Goal: Navigation & Orientation: Find specific page/section

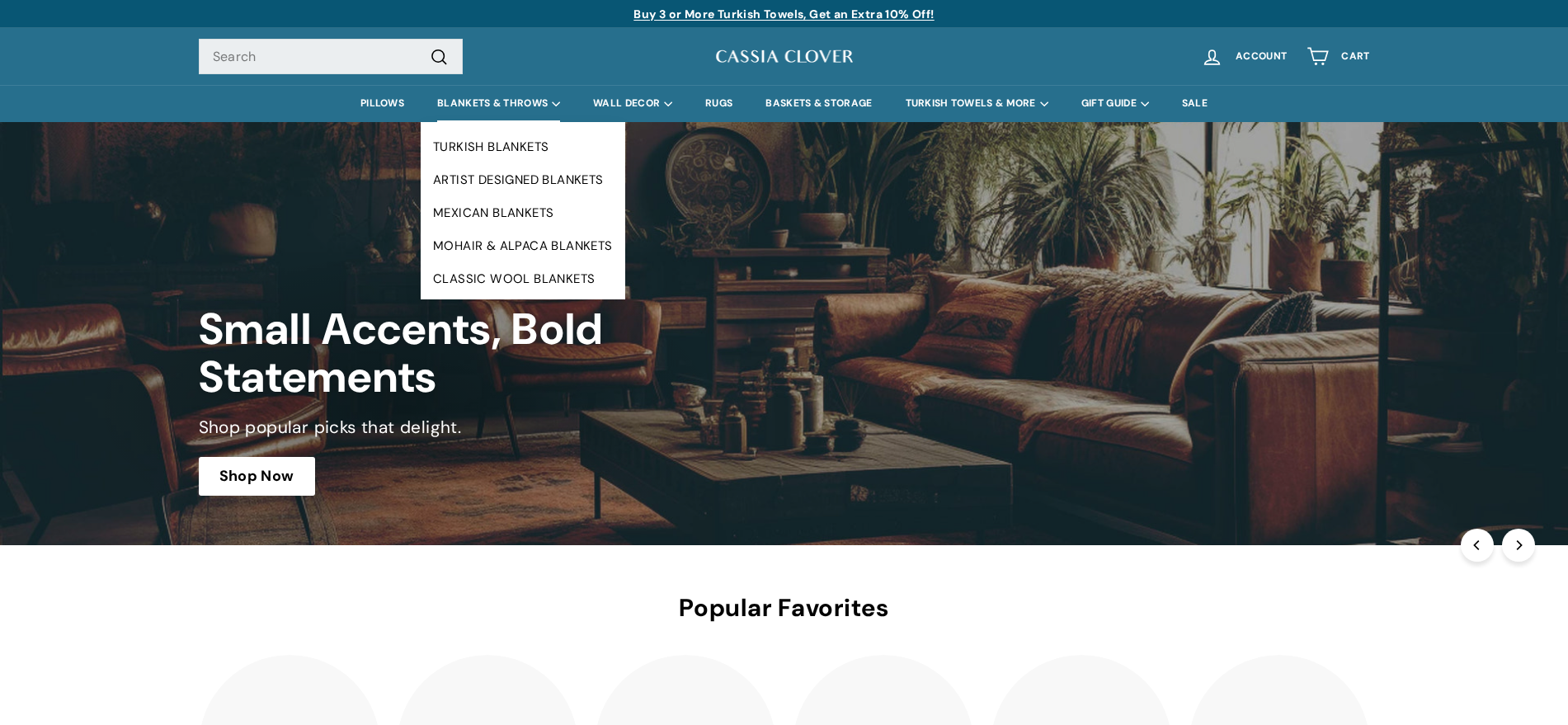
click at [503, 97] on summary "BLANKETS & THROWS" at bounding box center [499, 104] width 156 height 37
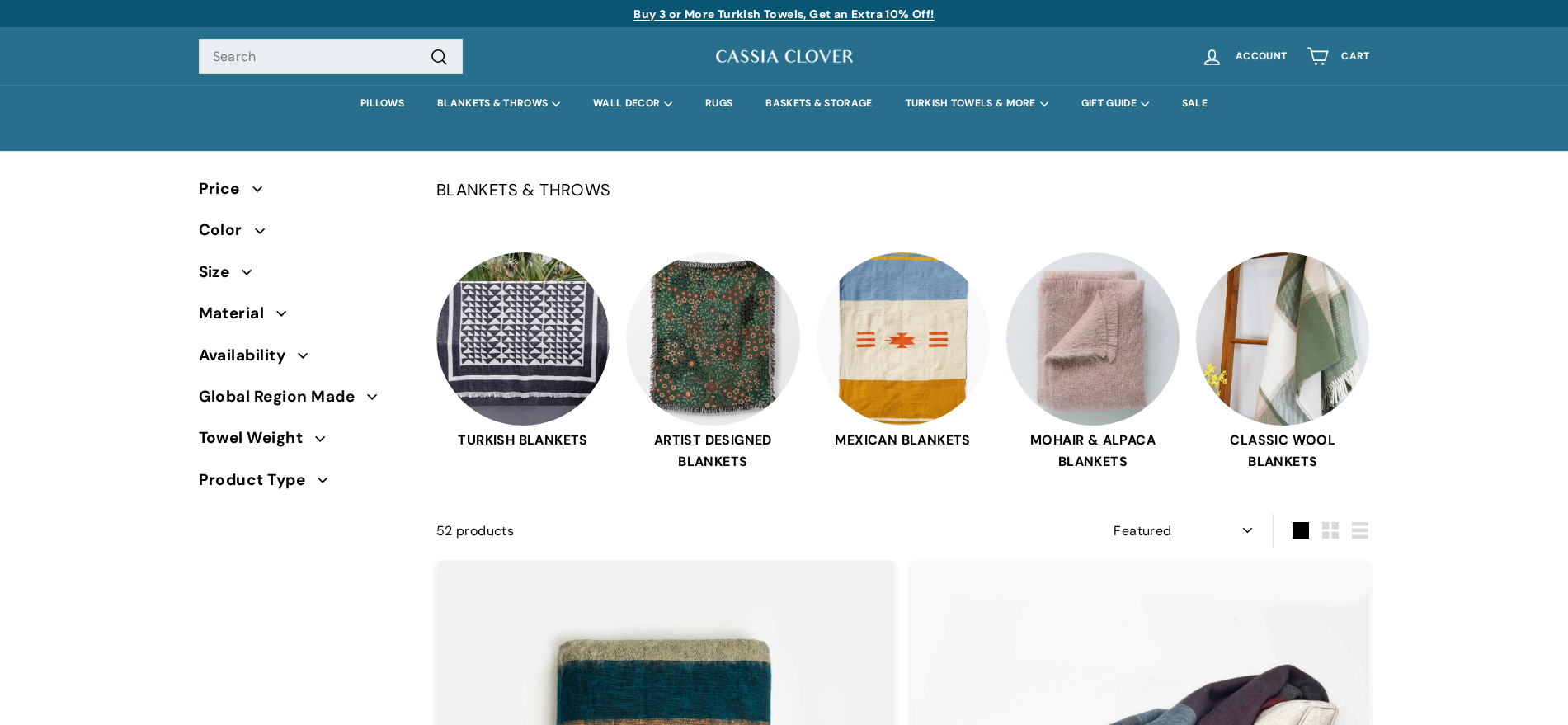
select select "manual"
click at [372, 102] on link "PILLOWS" at bounding box center [382, 104] width 77 height 37
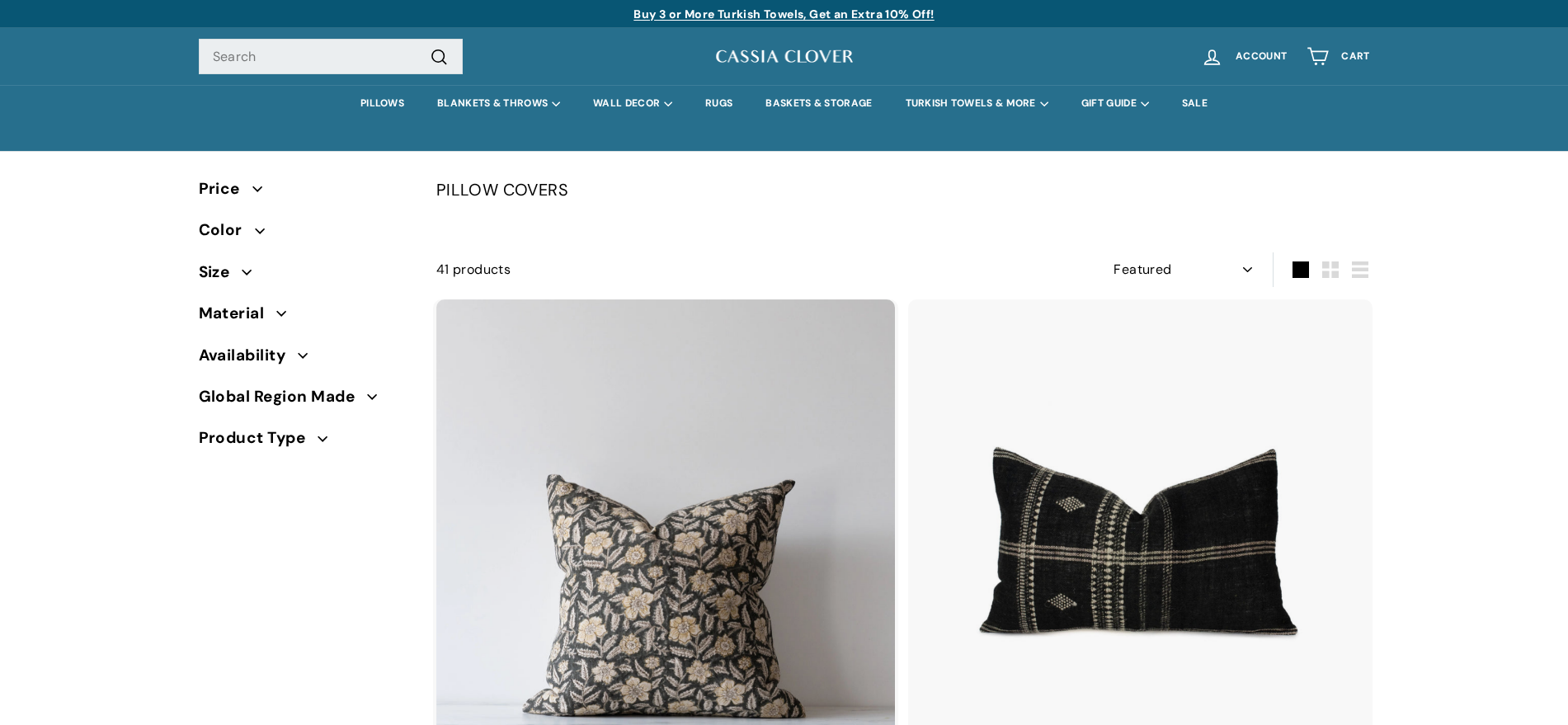
select select "manual"
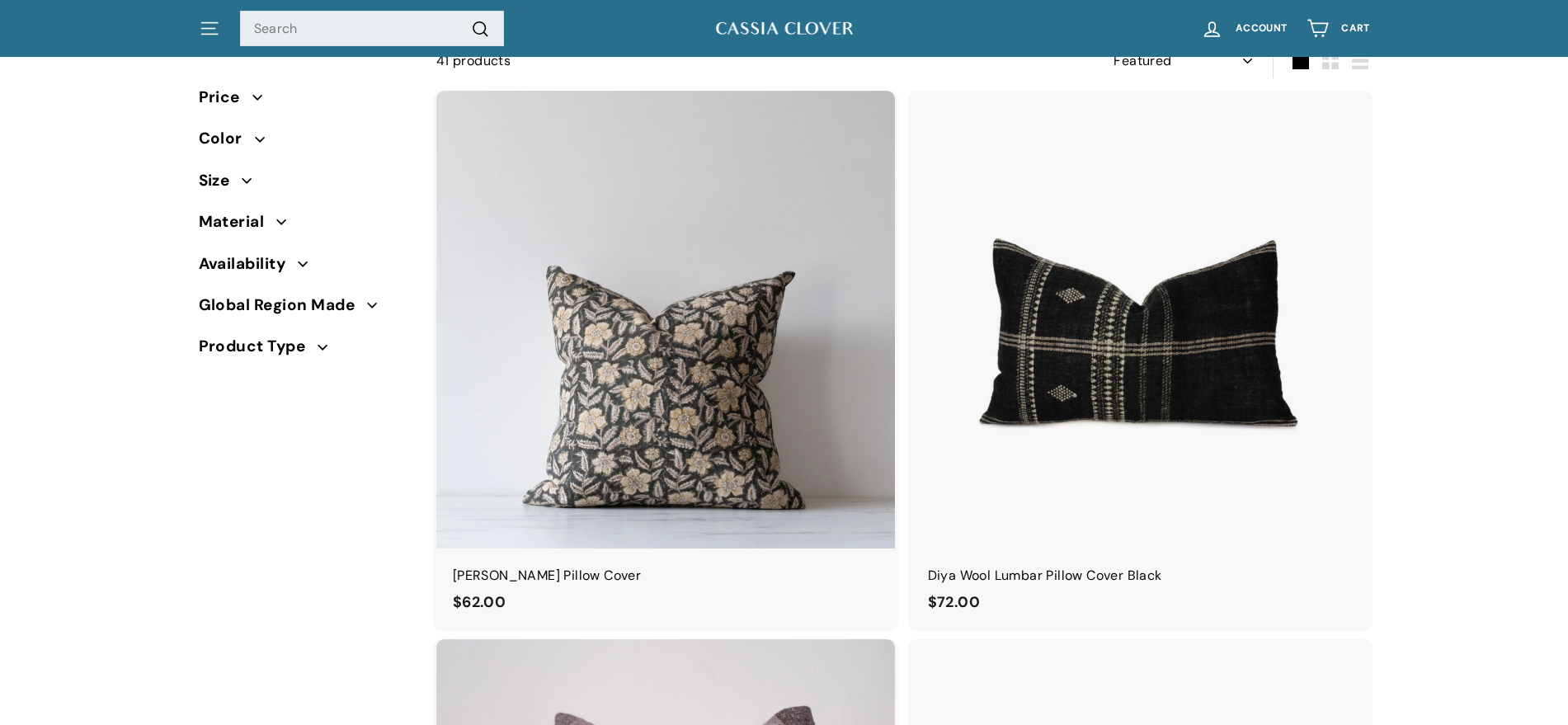
scroll to position [157, 0]
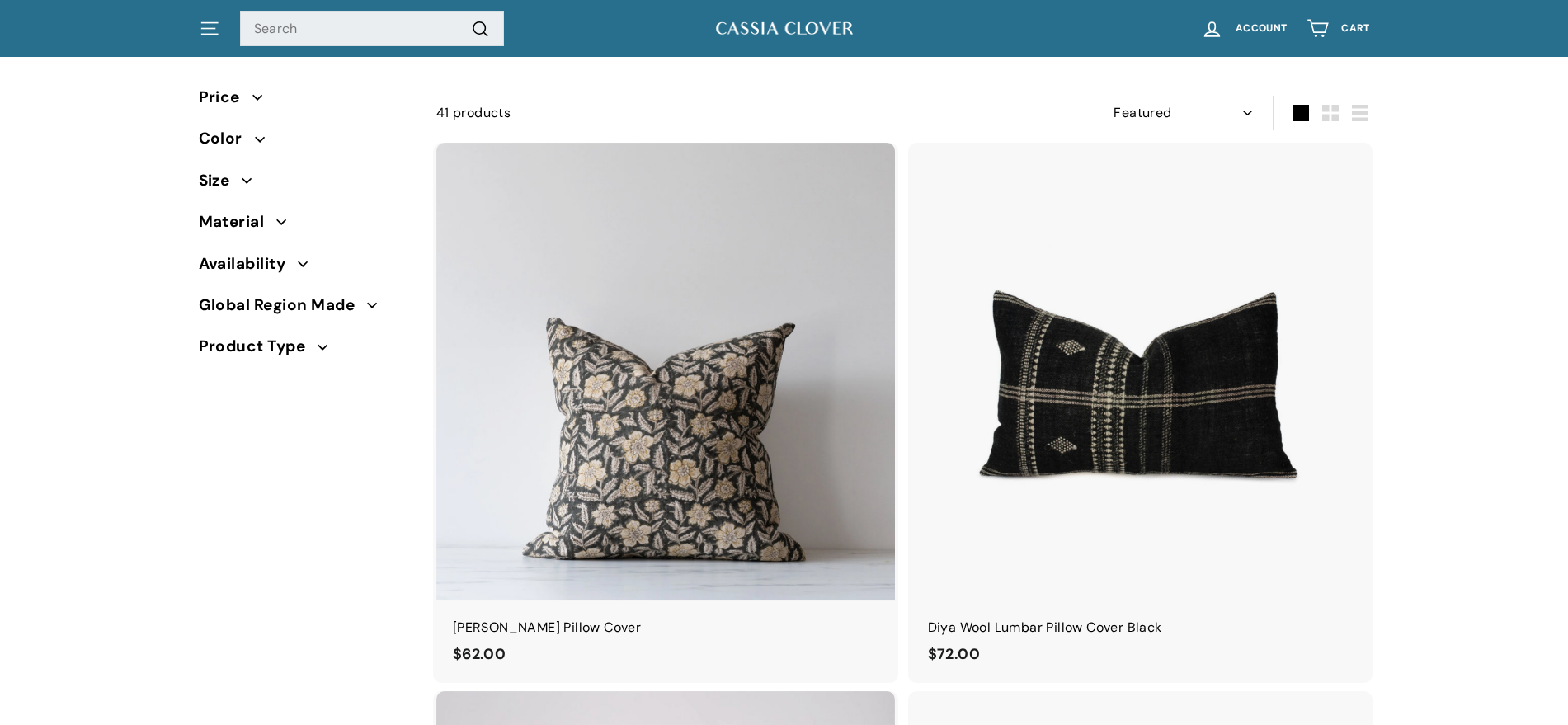
drag, startPoint x: 1577, startPoint y: 37, endPoint x: 1583, endPoint y: 46, distance: 10.8
